Goal: Task Accomplishment & Management: Manage account settings

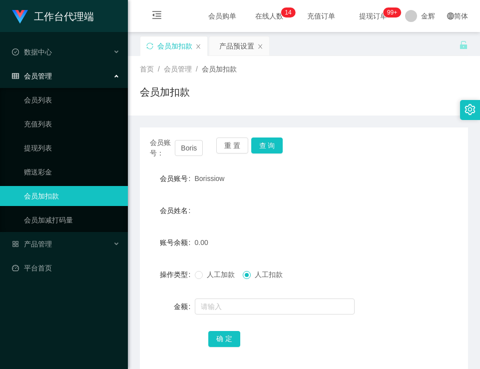
click at [236, 151] on button "重 置" at bounding box center [232, 145] width 32 height 16
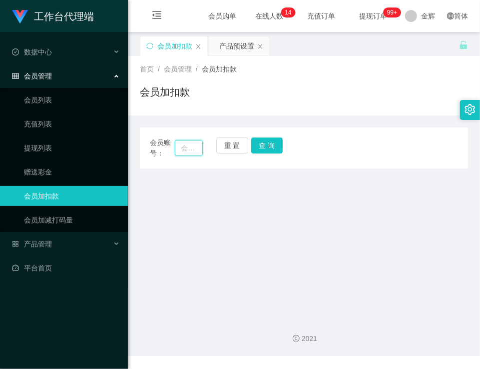
click at [190, 148] on input "text" at bounding box center [189, 148] width 28 height 16
paste input "Chai"
click at [266, 146] on button "查 询" at bounding box center [267, 145] width 32 height 16
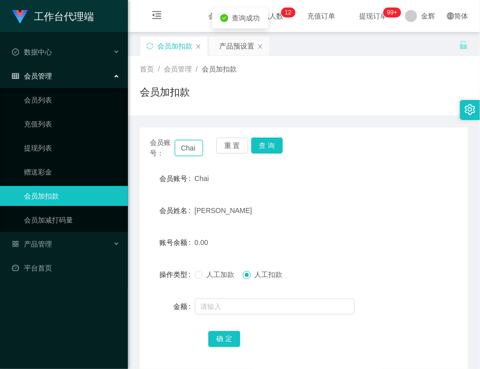
click at [196, 146] on input "Chai" at bounding box center [189, 148] width 28 height 16
type input "Chai48"
click at [265, 140] on button "查 询" at bounding box center [267, 145] width 32 height 16
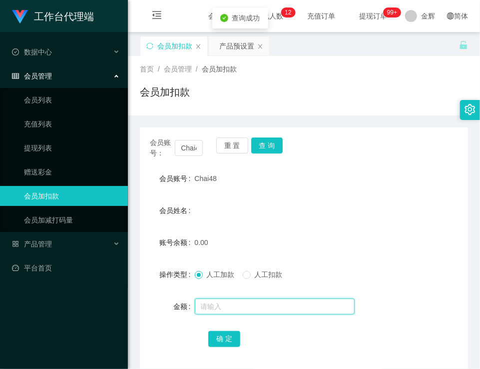
click at [228, 310] on input "text" at bounding box center [275, 306] width 160 height 16
type input "100"
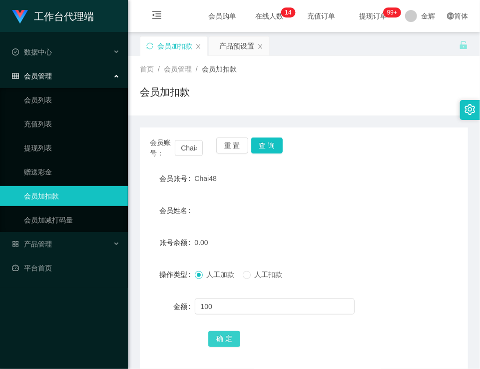
click at [227, 340] on button "确 定" at bounding box center [224, 339] width 32 height 16
click at [268, 146] on button "查 询" at bounding box center [267, 145] width 32 height 16
click at [268, 141] on button "查 询" at bounding box center [267, 145] width 32 height 16
click at [230, 42] on div "产品预设置" at bounding box center [236, 45] width 35 height 19
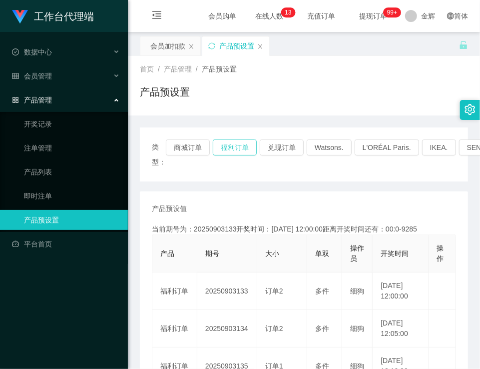
click at [236, 149] on button "福利订单" at bounding box center [235, 147] width 44 height 16
click at [171, 44] on div "会员加扣款" at bounding box center [167, 45] width 35 height 19
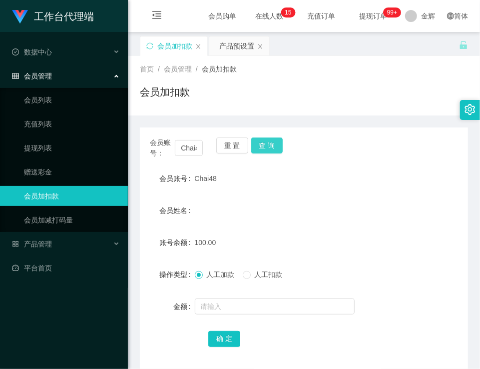
click at [269, 141] on button "查 询" at bounding box center [267, 145] width 32 height 16
click at [282, 143] on div "会员账号： Chai48 重 置 查 询" at bounding box center [304, 147] width 328 height 21
click at [276, 143] on button "查 询" at bounding box center [267, 145] width 32 height 16
click at [257, 143] on button "查 询" at bounding box center [267, 145] width 32 height 16
click at [246, 41] on div "产品预设置" at bounding box center [236, 45] width 35 height 19
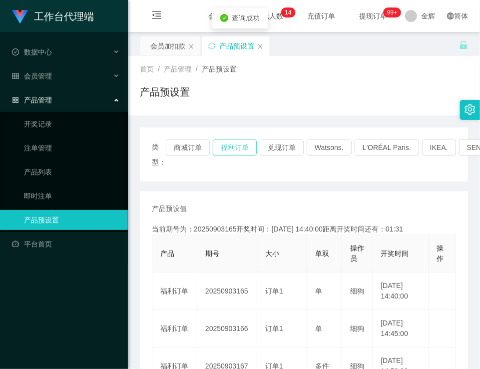
click at [239, 149] on button "福利订单" at bounding box center [235, 147] width 44 height 16
click at [174, 46] on div "会员加扣款" at bounding box center [167, 45] width 35 height 19
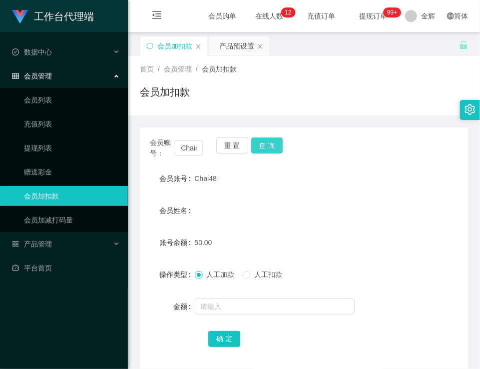
click at [260, 151] on button "查 询" at bounding box center [267, 145] width 32 height 16
click at [248, 270] on label "人工扣款" at bounding box center [265, 274] width 44 height 10
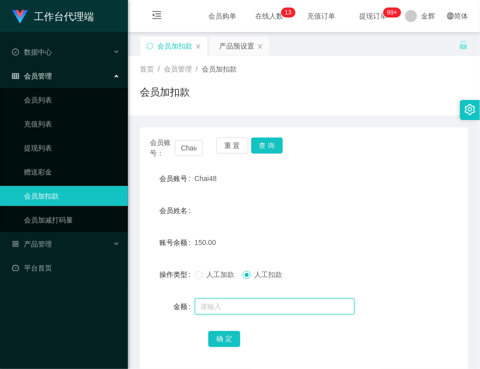
click at [234, 306] on input "text" at bounding box center [275, 306] width 160 height 16
type input "150"
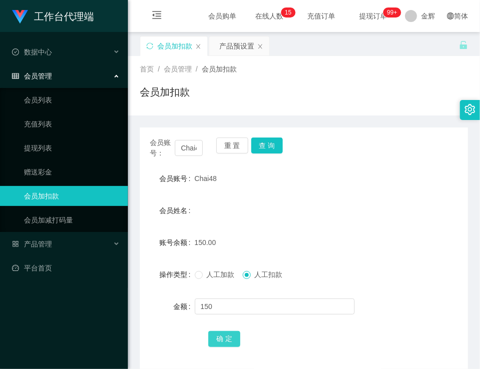
click at [234, 341] on button "确 定" at bounding box center [224, 339] width 32 height 16
click at [201, 86] on div "会员加扣款" at bounding box center [304, 95] width 328 height 23
click at [272, 148] on button "查 询" at bounding box center [267, 145] width 32 height 16
click at [242, 144] on button "重 置" at bounding box center [232, 145] width 32 height 16
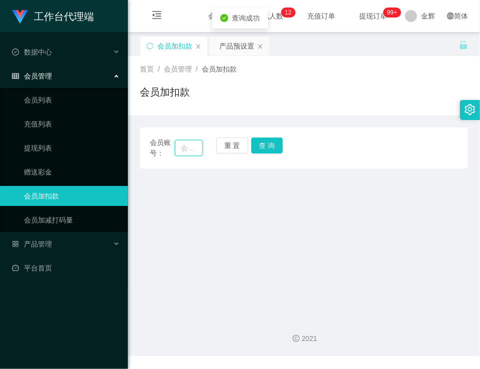
click at [190, 145] on input "text" at bounding box center [189, 148] width 28 height 16
paste input "Borissiow"
type input "Borissiow"
click at [262, 145] on button "查 询" at bounding box center [267, 145] width 32 height 16
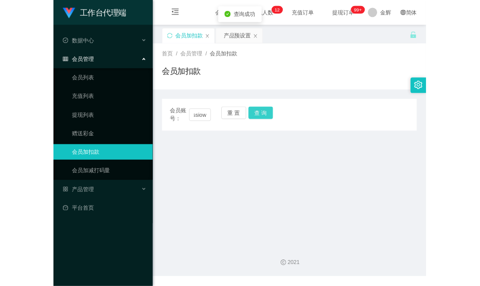
scroll to position [0, 0]
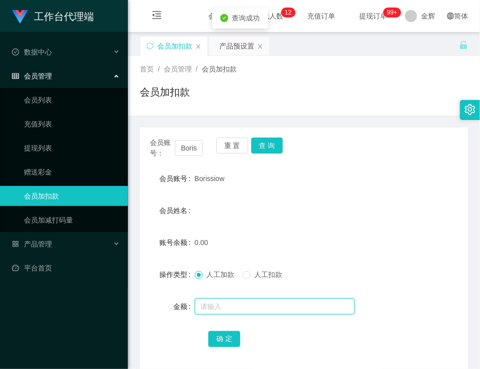
click at [210, 298] on input "text" at bounding box center [275, 306] width 160 height 16
type input "100"
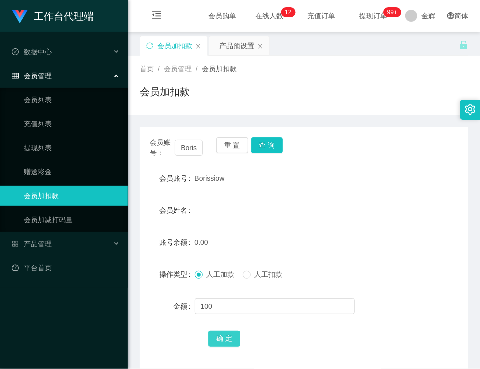
click at [218, 335] on button "确 定" at bounding box center [224, 339] width 32 height 16
click at [320, 172] on div "Borissiow" at bounding box center [290, 178] width 191 height 20
click at [278, 150] on button "查 询" at bounding box center [267, 145] width 32 height 16
click at [272, 142] on button "查 询" at bounding box center [267, 145] width 32 height 16
click at [310, 160] on div "会员账号： [PERSON_NAME] 重 置 查 询 会员账号 [PERSON_NAME] 会员姓名 账号余额 100.00 操作类型 人工加款 人工扣款 …" at bounding box center [304, 248] width 328 height 243
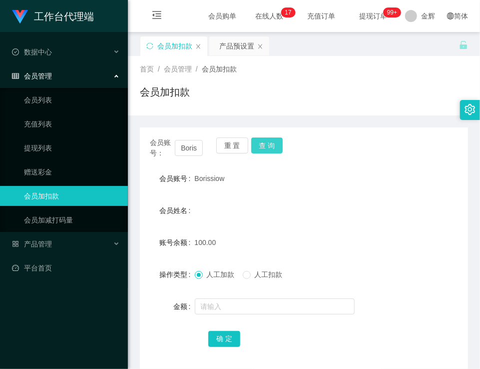
click at [268, 146] on button "查 询" at bounding box center [267, 145] width 32 height 16
click at [272, 184] on div "Borissiow" at bounding box center [290, 178] width 191 height 20
click at [266, 152] on button "查 询" at bounding box center [267, 145] width 32 height 16
click at [266, 188] on form "会员账号 [PERSON_NAME] 会员姓名 账号余额 100.00 操作类型 人工加款 人工扣款 金额 确 定" at bounding box center [304, 258] width 328 height 180
click at [294, 142] on div "会员账号： [PERSON_NAME] 重 置 查 询" at bounding box center [304, 147] width 328 height 21
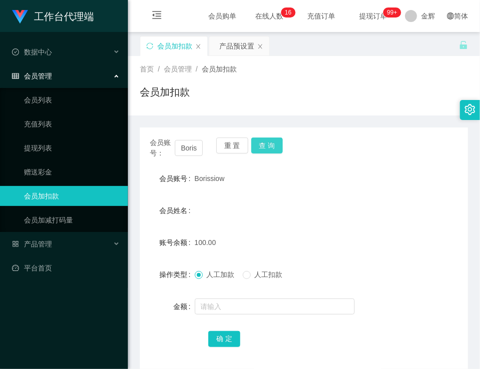
click at [277, 147] on button "查 询" at bounding box center [267, 145] width 32 height 16
click at [284, 191] on form "会员账号 [PERSON_NAME] 会员姓名 账号余额 100.00 操作类型 人工加款 人工扣款 金额 确 定" at bounding box center [304, 258] width 328 height 180
click at [272, 138] on button "查 询" at bounding box center [267, 145] width 32 height 16
click at [251, 276] on span at bounding box center [247, 275] width 8 height 8
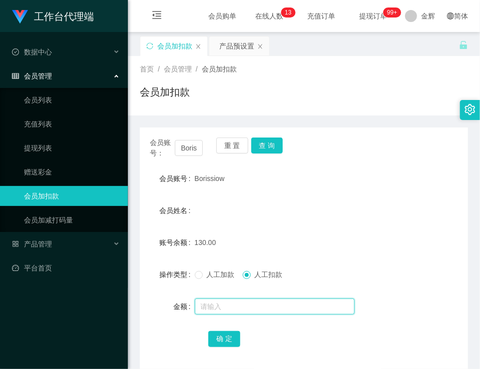
click at [240, 306] on input "text" at bounding box center [275, 306] width 160 height 16
type input "130"
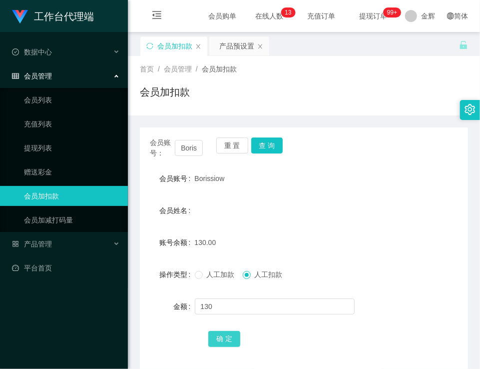
click at [229, 339] on button "确 定" at bounding box center [224, 339] width 32 height 16
click at [432, 182] on div "会员账号 [PERSON_NAME]" at bounding box center [304, 178] width 328 height 20
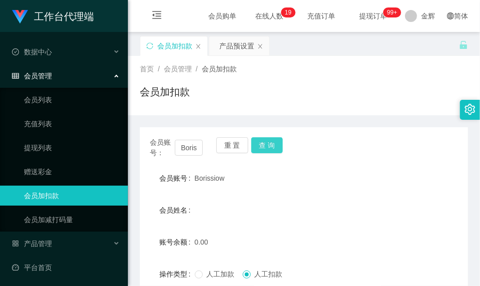
click at [262, 144] on button "查 询" at bounding box center [267, 145] width 32 height 16
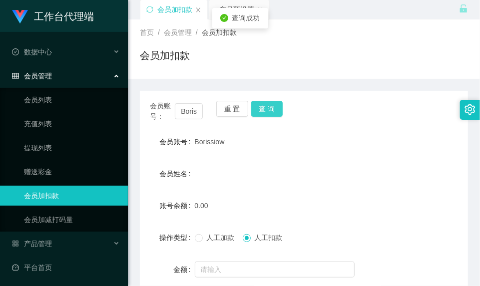
scroll to position [66, 0]
